Goal: Check status

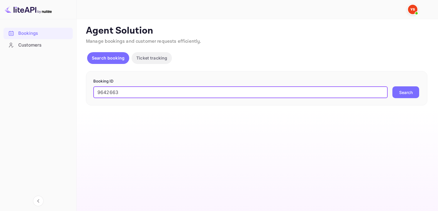
type input "9642663"
drag, startPoint x: 407, startPoint y: 92, endPoint x: 405, endPoint y: 100, distance: 8.3
click at [407, 92] on button "Search" at bounding box center [405, 92] width 27 height 12
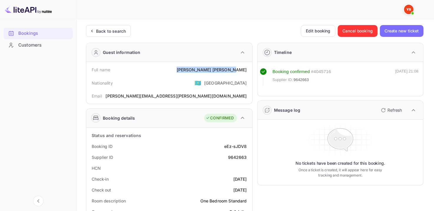
drag, startPoint x: 216, startPoint y: 69, endPoint x: 253, endPoint y: 66, distance: 37.8
click at [249, 68] on div "Full name [PERSON_NAME]" at bounding box center [169, 69] width 161 height 11
copy div "[PERSON_NAME]"
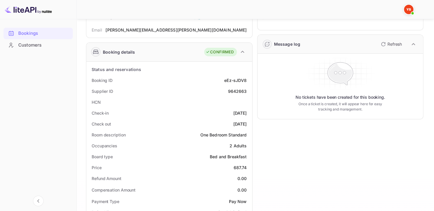
scroll to position [147, 0]
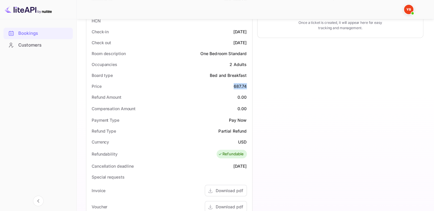
drag, startPoint x: 233, startPoint y: 85, endPoint x: 247, endPoint y: 84, distance: 14.8
click at [247, 84] on div "Price 687.74" at bounding box center [169, 86] width 161 height 11
copy div "687.74"
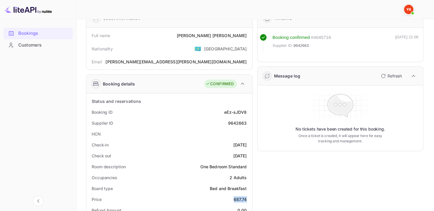
scroll to position [0, 0]
